Goal: Task Accomplishment & Management: Manage account settings

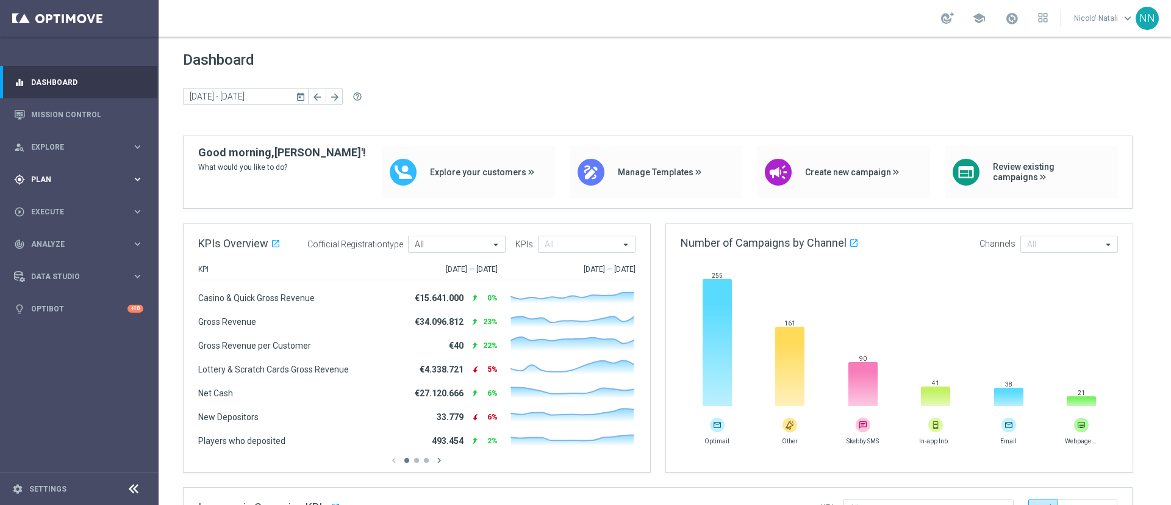
click at [51, 177] on span "Plan" at bounding box center [81, 179] width 101 height 7
click at [48, 205] on link "Target Groups" at bounding box center [79, 205] width 95 height 10
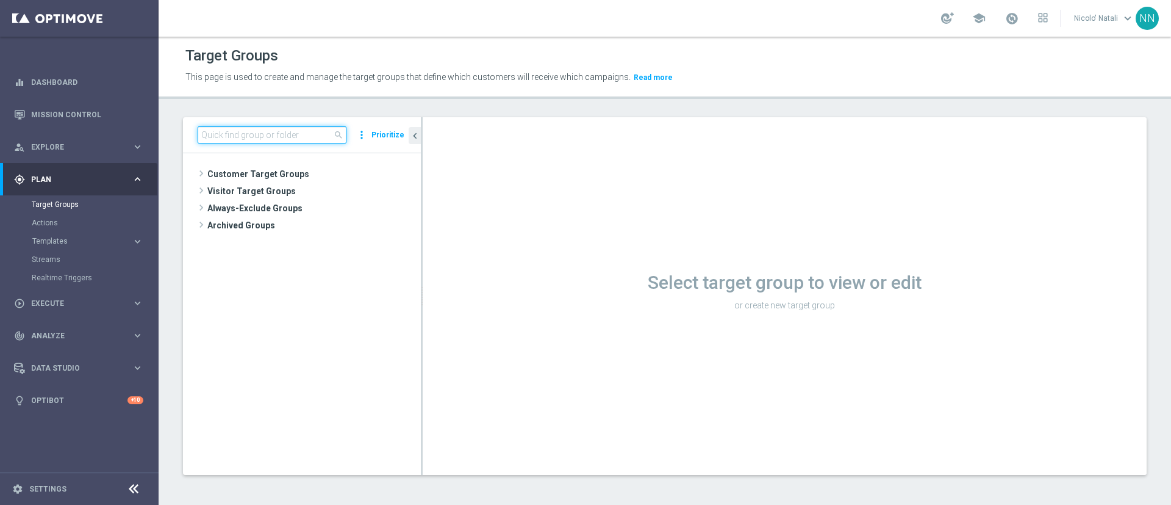
click at [296, 134] on input at bounding box center [272, 134] width 149 height 17
paste input "Active BETTING NON giocanti nazionali GGRnb>10 L2W"
type input "Active BETTING NON giocanti nazionali GGRnb>10 L2W"
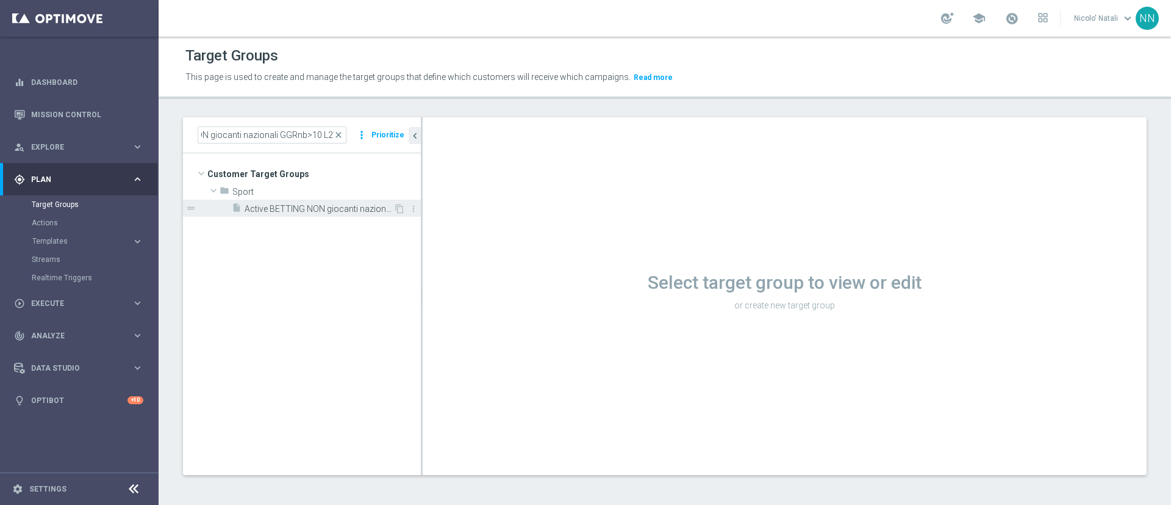
click at [333, 213] on span "Active BETTING NON giocanti nazionali GGRnb>10 L2W" at bounding box center [319, 209] width 149 height 10
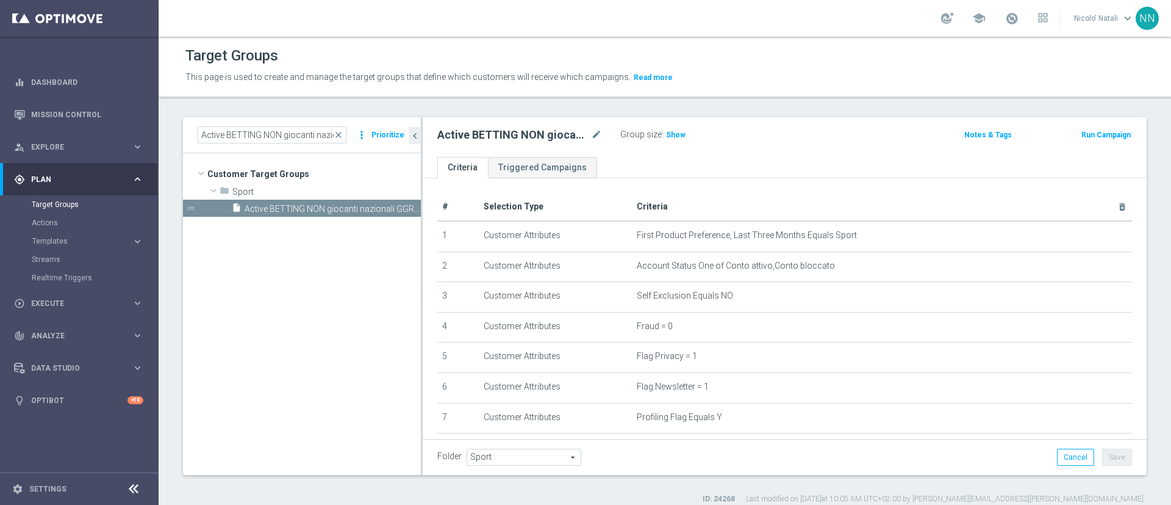
click at [685, 129] on div "Group size : Show" at bounding box center [682, 133] width 122 height 15
click at [682, 131] on span "Show" at bounding box center [676, 135] width 20 height 9
click at [676, 133] on span "3,566" at bounding box center [677, 137] width 21 height 12
click at [341, 135] on span "close" at bounding box center [339, 135] width 10 height 10
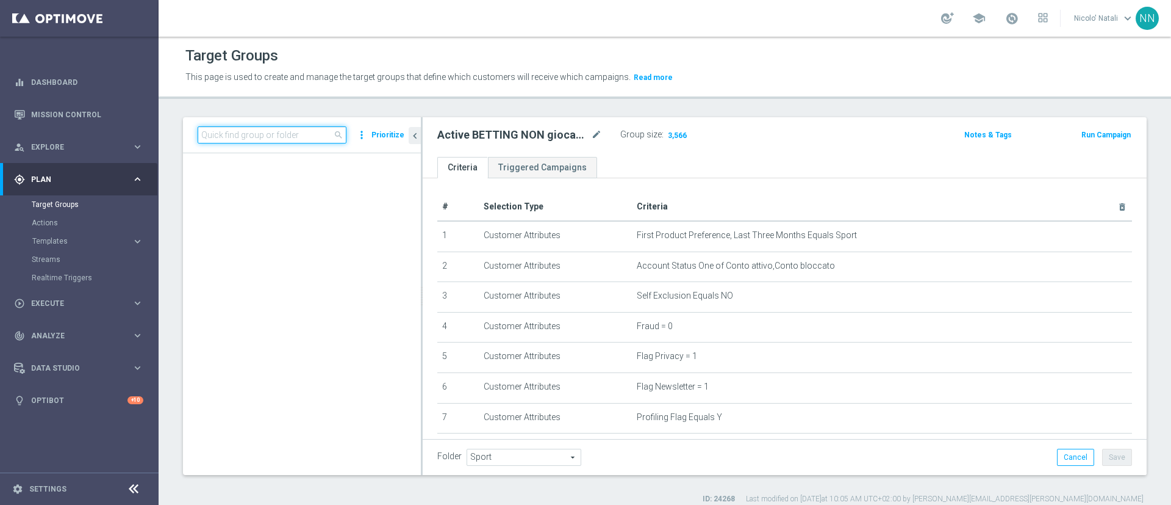
click at [314, 134] on input at bounding box center [272, 134] width 149 height 17
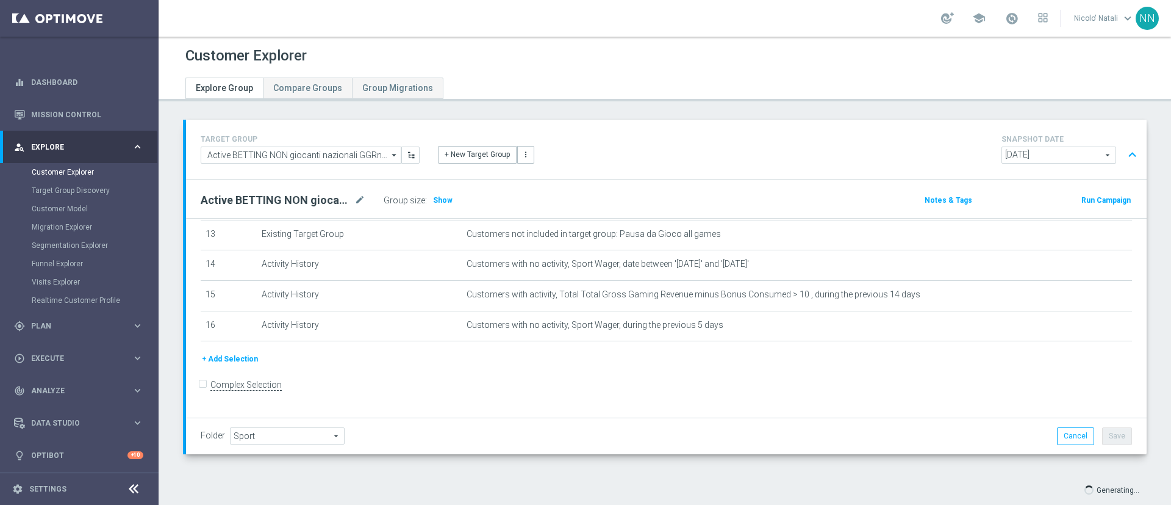
scroll to position [26, 0]
